Goal: Find specific page/section: Find specific page/section

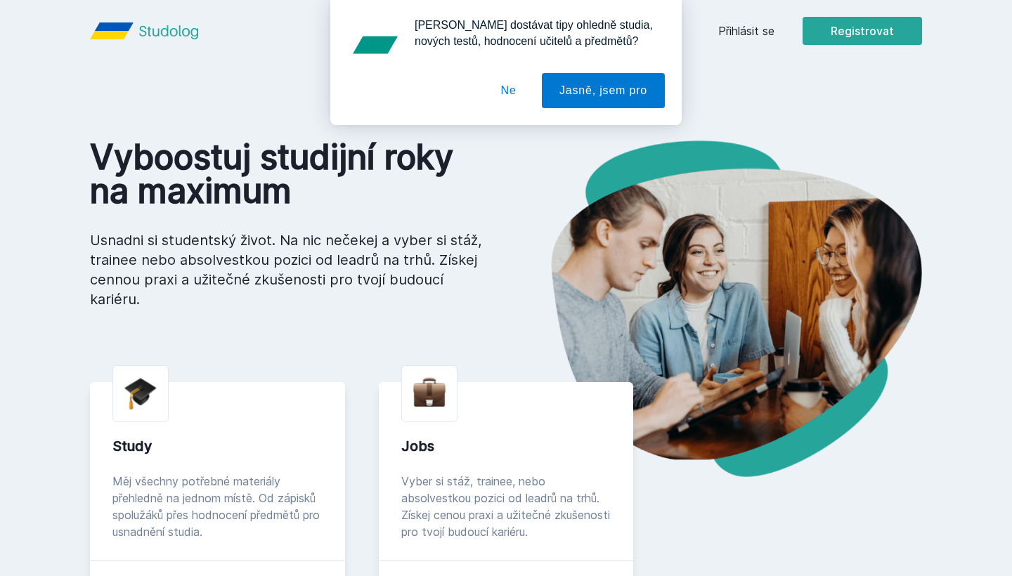
click at [522, 93] on button "Ne" at bounding box center [509, 90] width 51 height 35
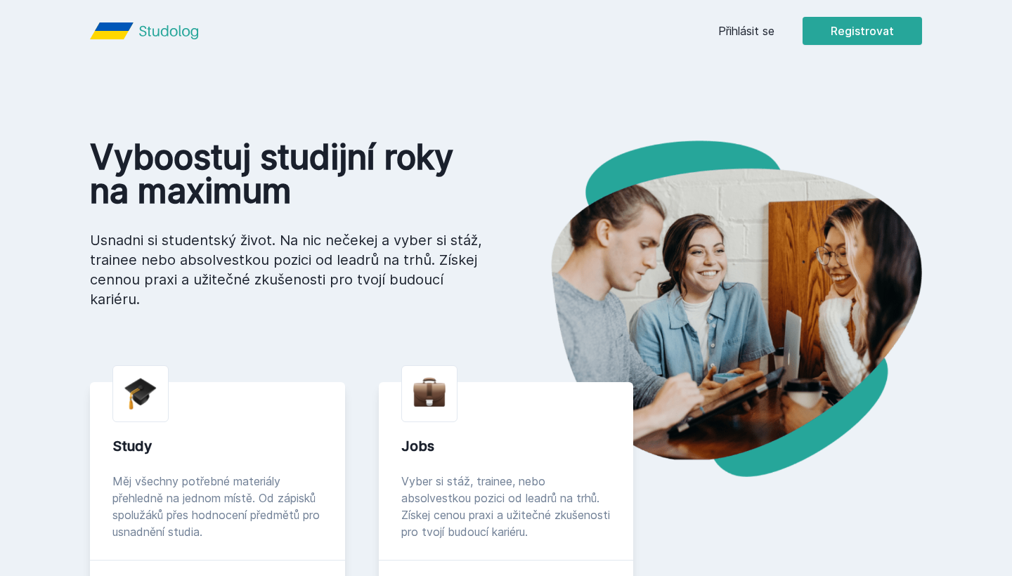
click at [728, 31] on link "Přihlásit se" at bounding box center [746, 30] width 56 height 17
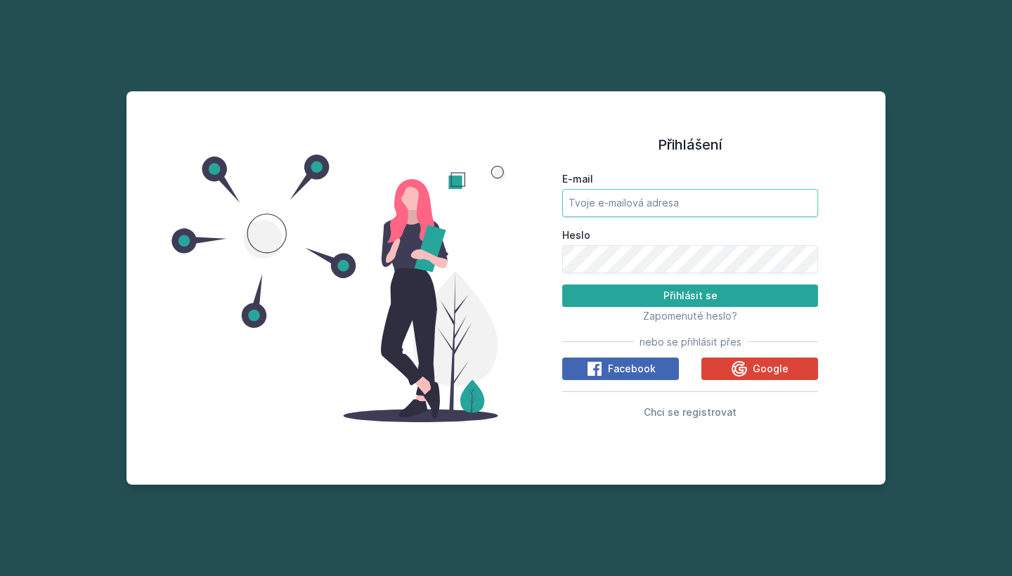
type input "[EMAIL_ADDRESS][DOMAIN_NAME]"
click at [690, 295] on button "Přihlásit se" at bounding box center [690, 296] width 256 height 22
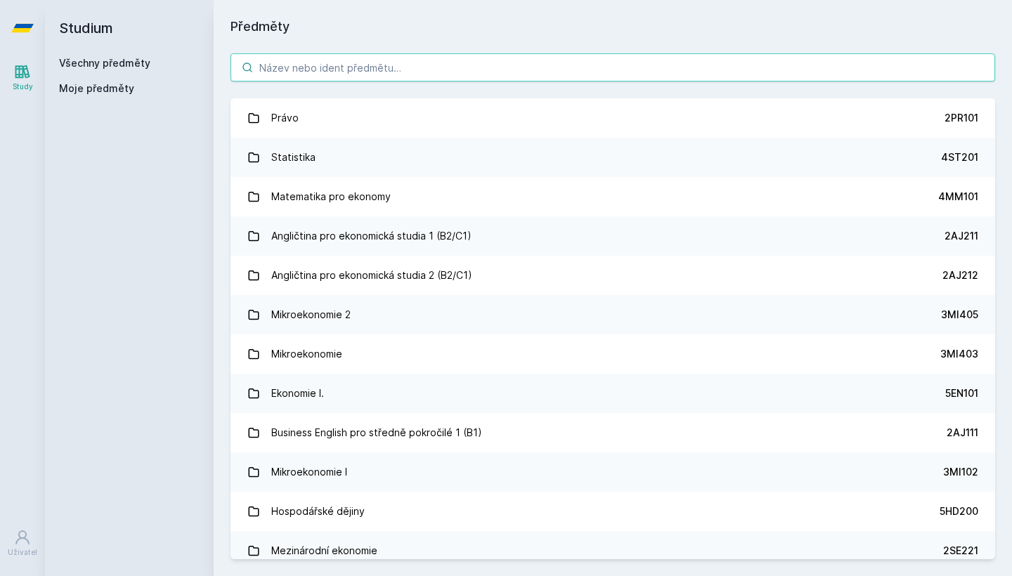
click at [436, 60] on input "search" at bounding box center [613, 67] width 765 height 28
paste input "3MI607"
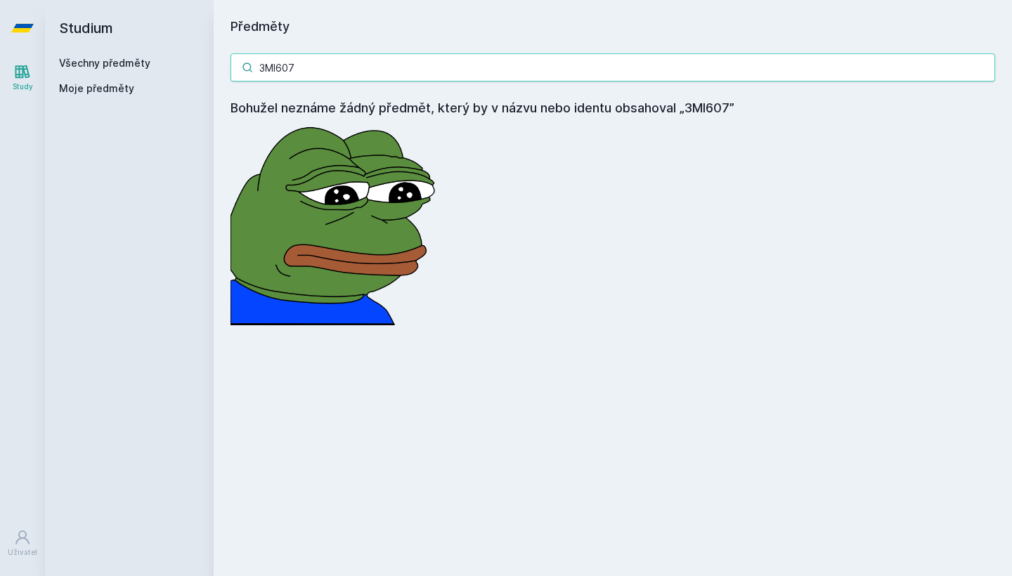
drag, startPoint x: 331, startPoint y: 64, endPoint x: 209, endPoint y: 64, distance: 121.6
click at [209, 64] on div "Studium Všechny předměty Moje předměty Předměty 3MI607 Bohužel neznáme žádný př…" at bounding box center [528, 288] width 967 height 576
paste input "3F41"
type input "33F417"
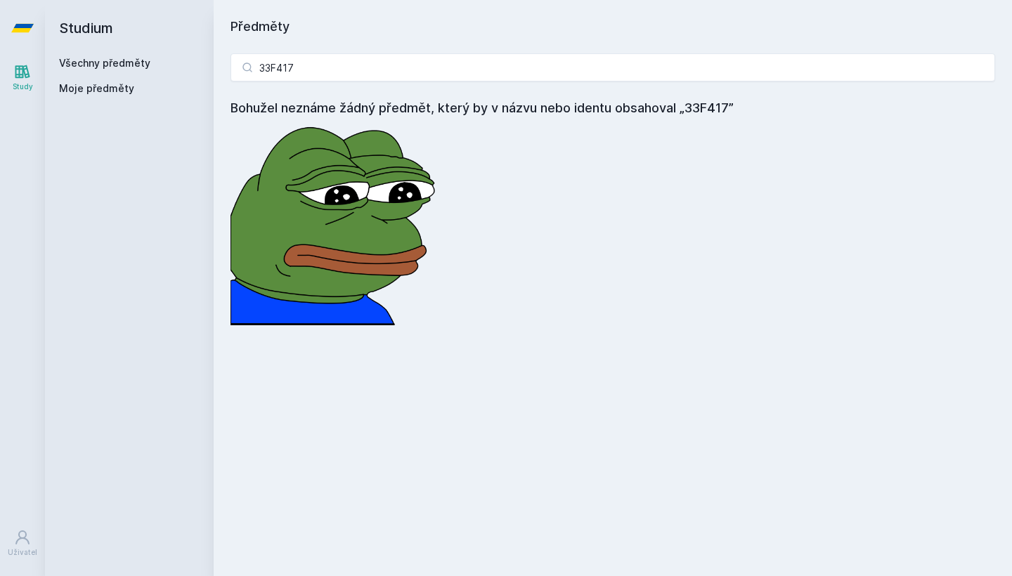
click at [117, 67] on link "Všechny předměty" at bounding box center [104, 63] width 91 height 12
